Goal: Task Accomplishment & Management: Manage account settings

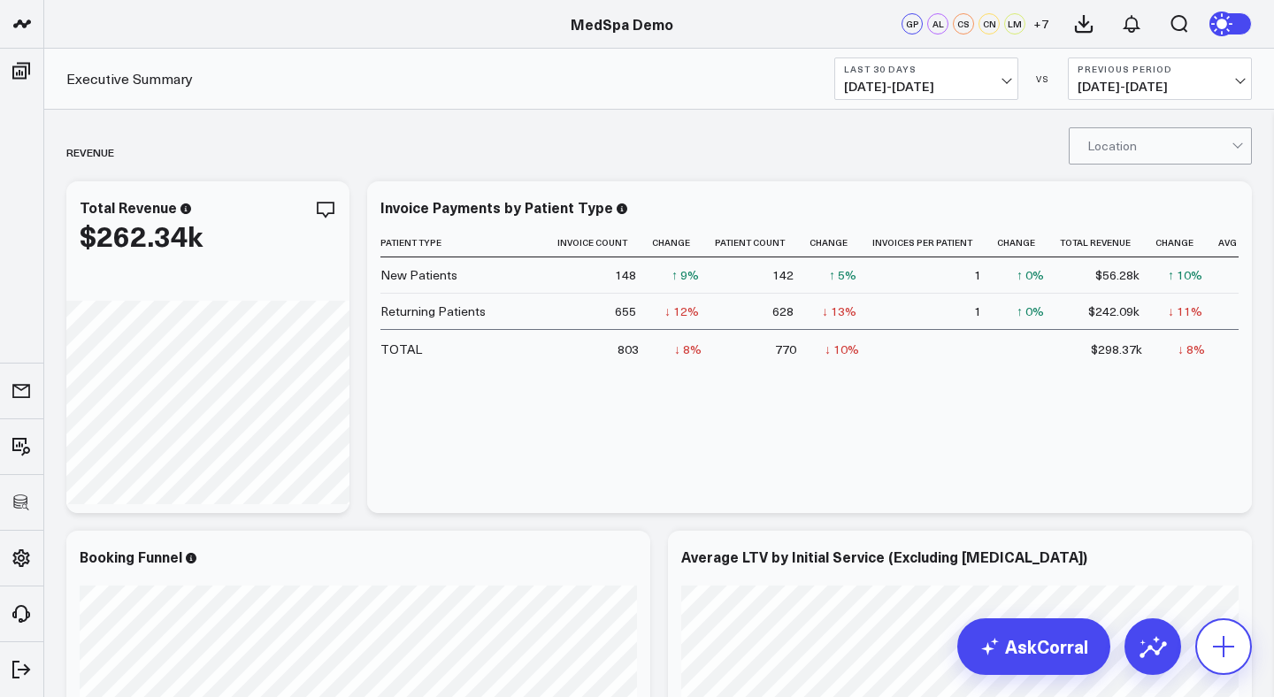
click at [1212, 646] on icon at bounding box center [1224, 647] width 28 height 28
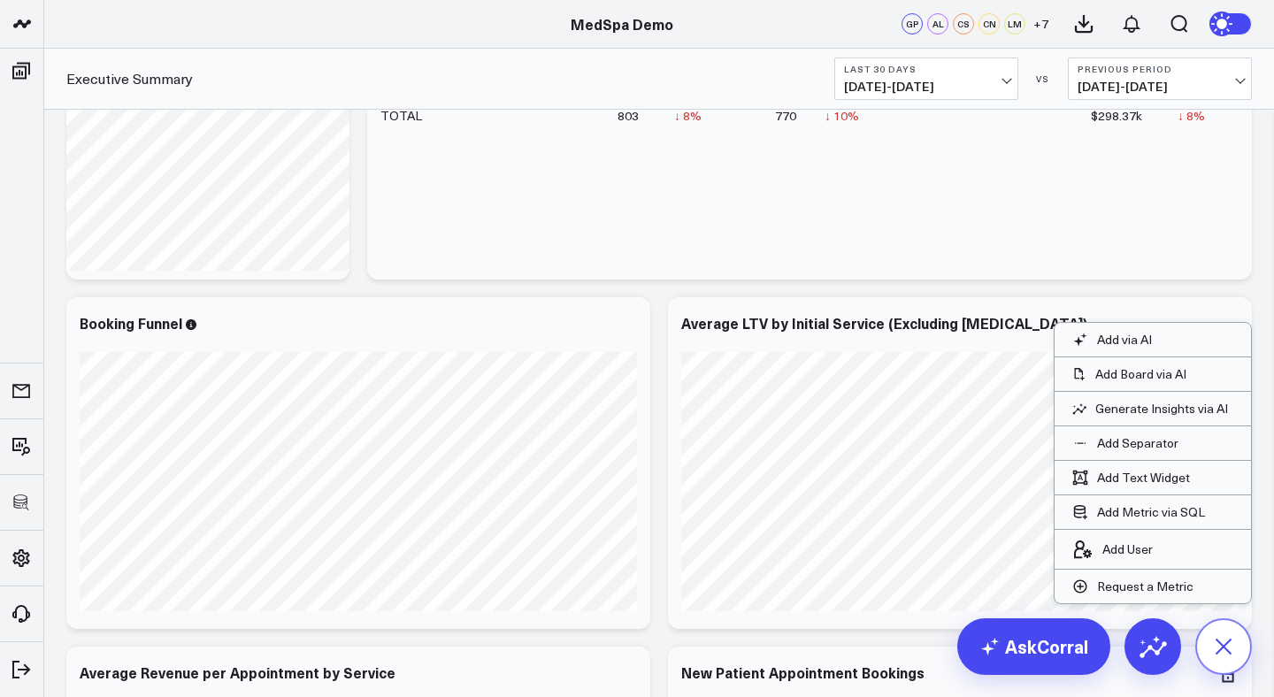
click at [1234, 642] on icon at bounding box center [1223, 646] width 40 height 40
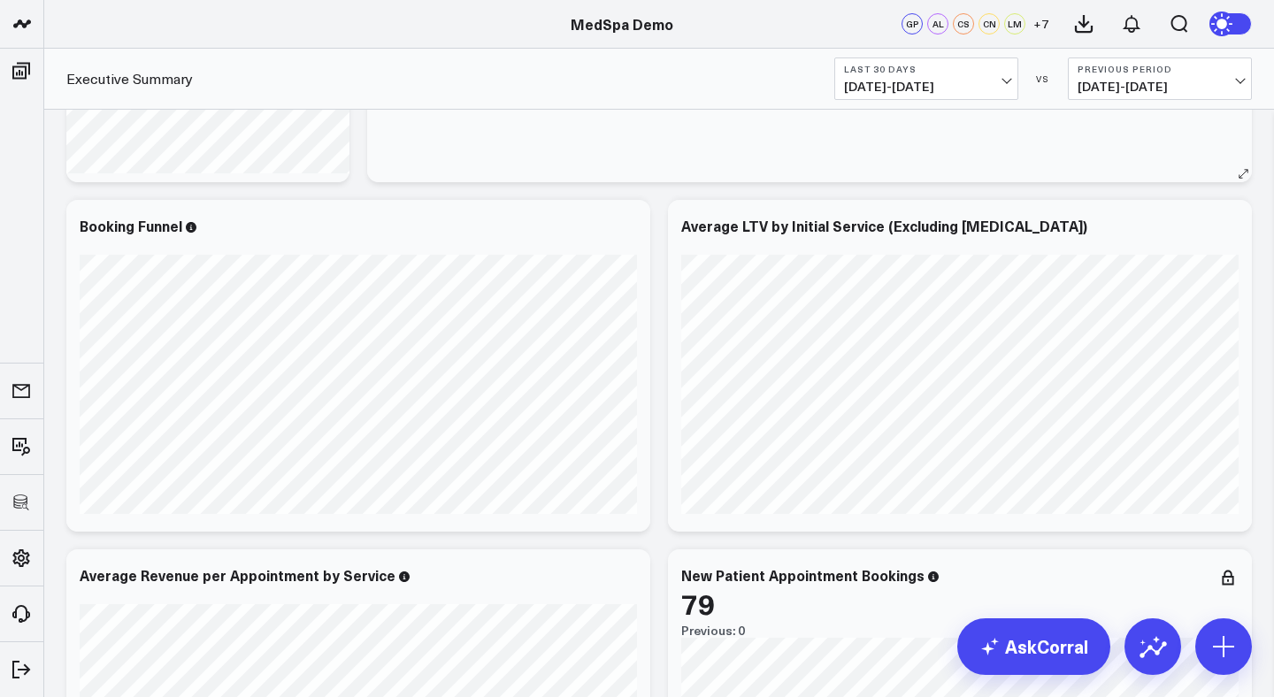
scroll to position [330, 0]
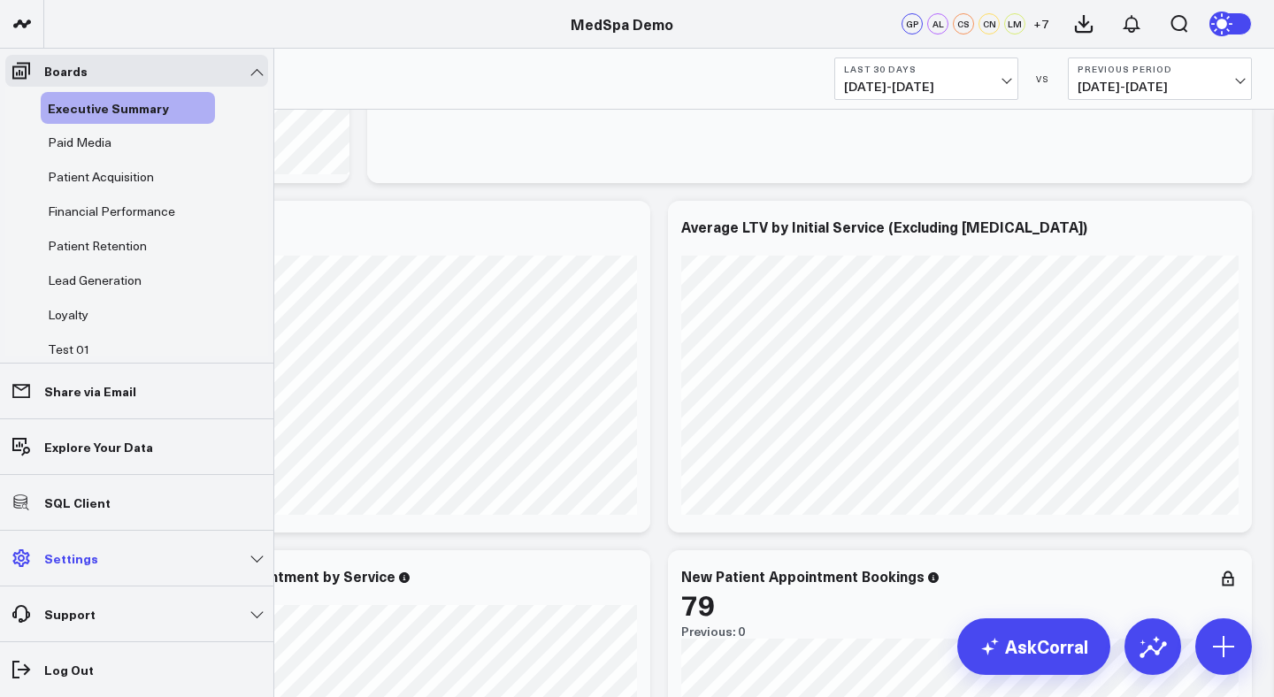
click at [259, 558] on link "Settings" at bounding box center [136, 558] width 263 height 32
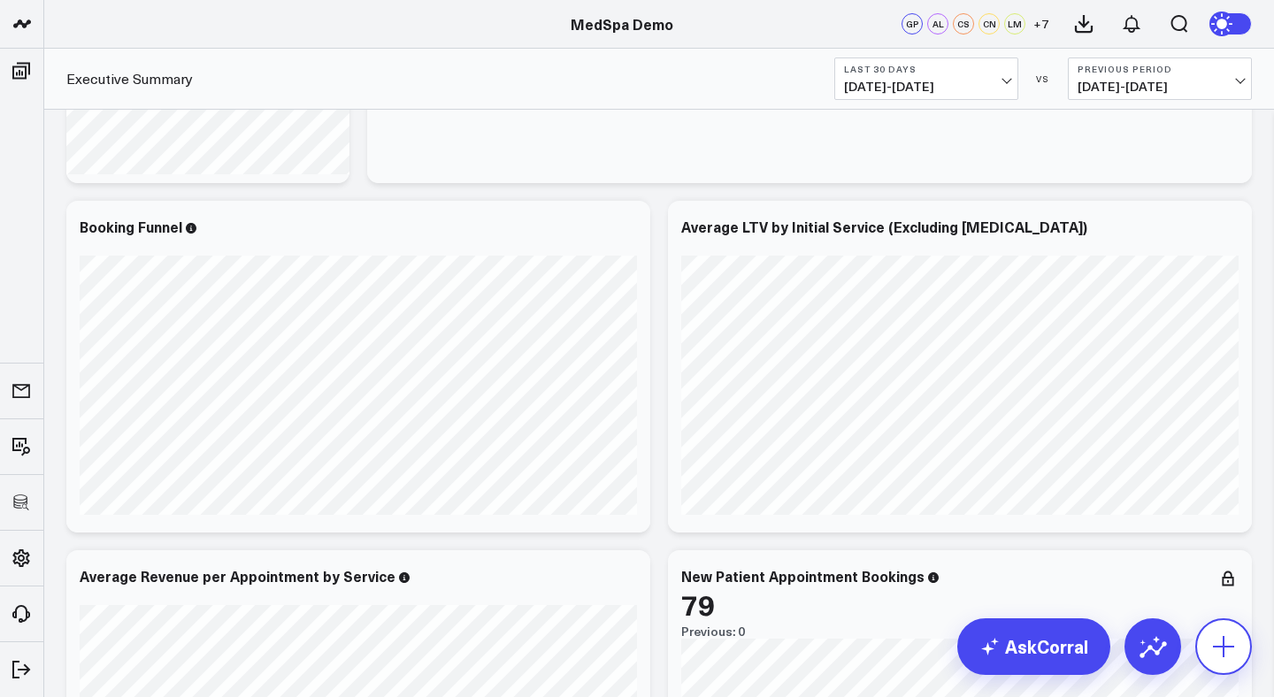
click at [1223, 647] on icon at bounding box center [1223, 646] width 21 height 21
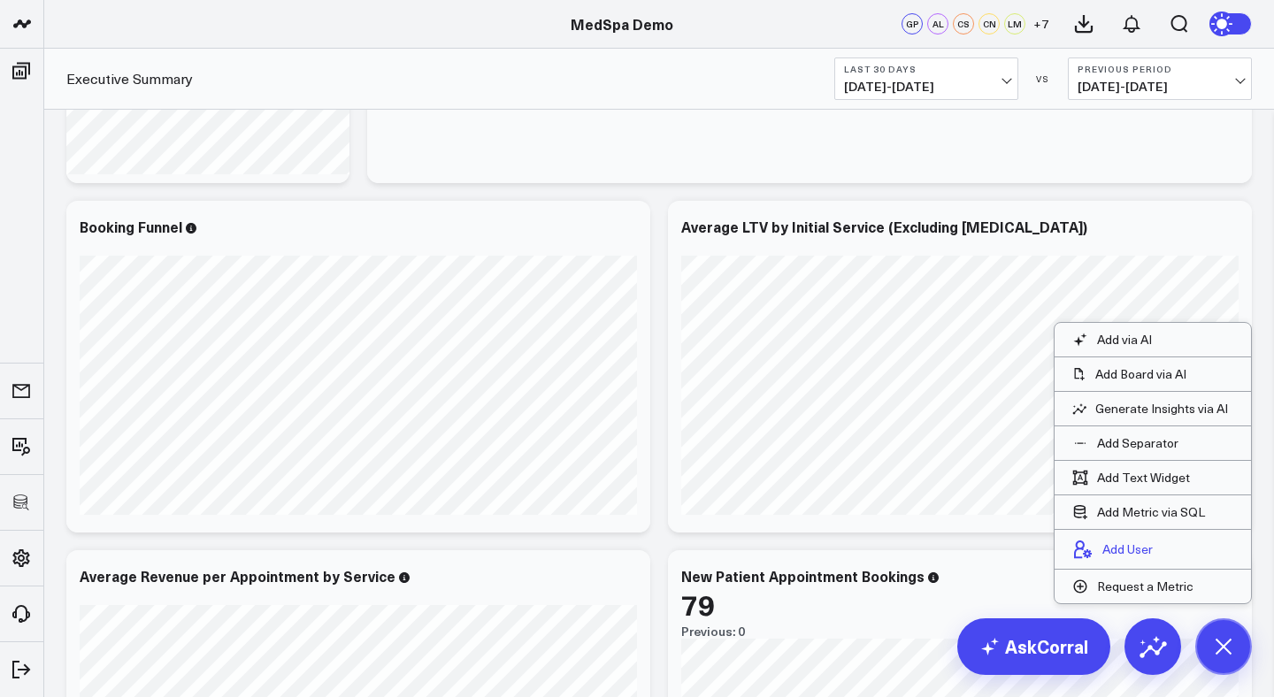
click at [1153, 551] on p "Add User" at bounding box center [1128, 550] width 50 height 16
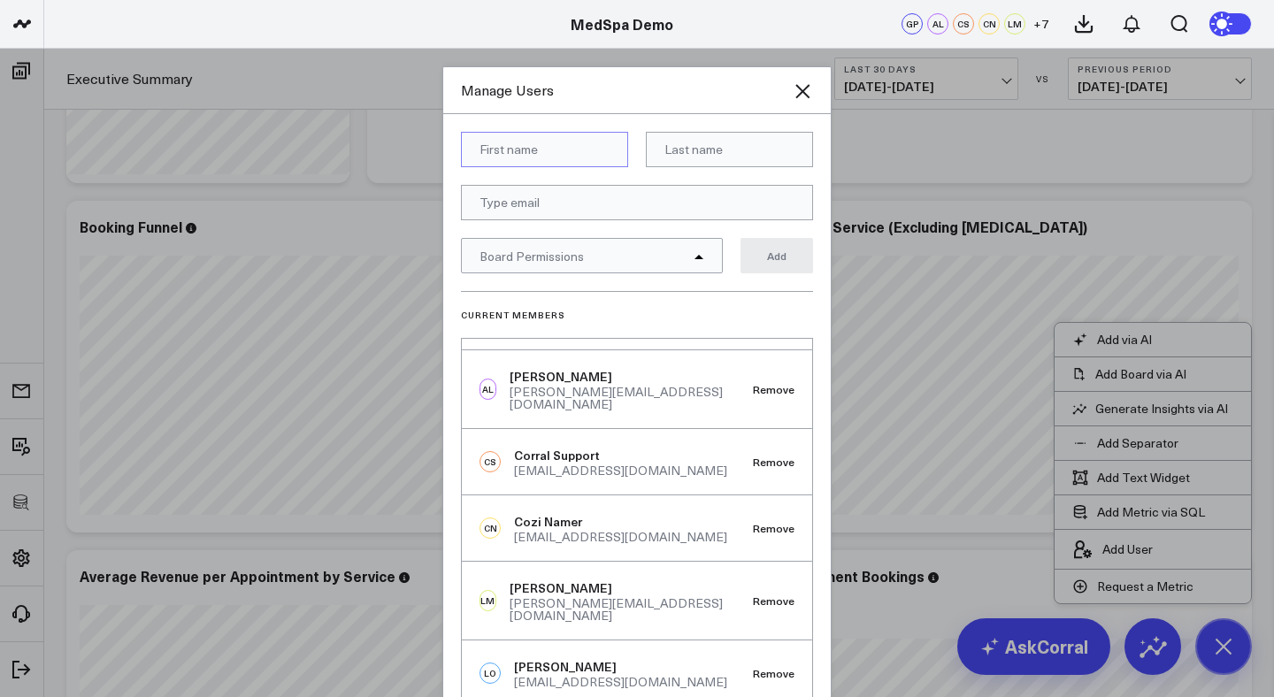
scroll to position [0, 0]
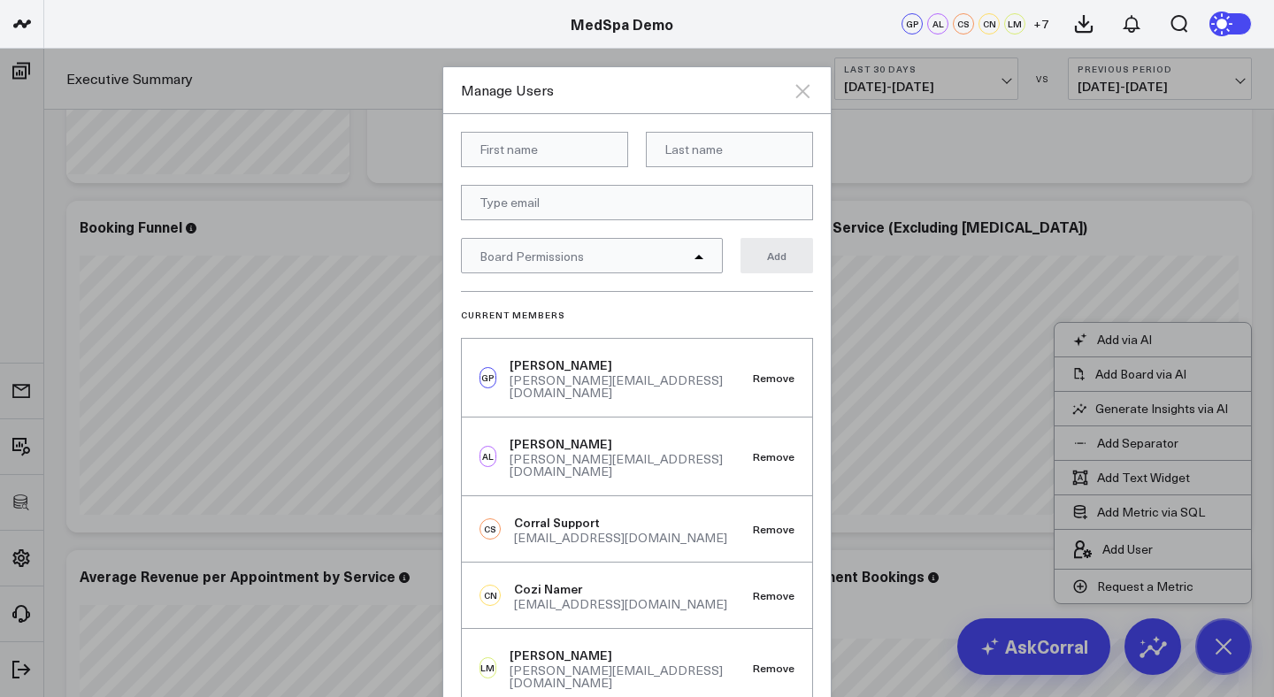
click at [808, 90] on icon at bounding box center [802, 91] width 21 height 21
